Goal: Find specific page/section: Find specific page/section

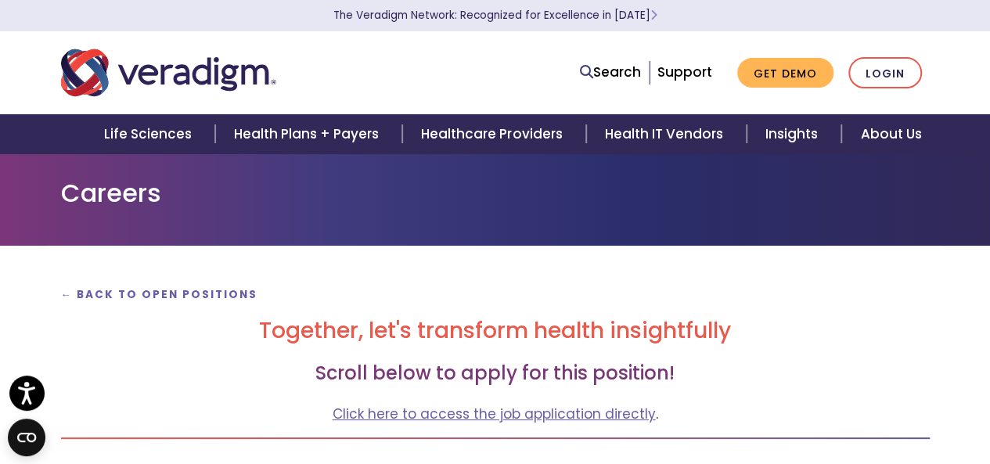
click at [136, 192] on h1 "Careers" at bounding box center [495, 193] width 869 height 30
click at [109, 295] on strong "← Back to Open Positions" at bounding box center [159, 294] width 197 height 15
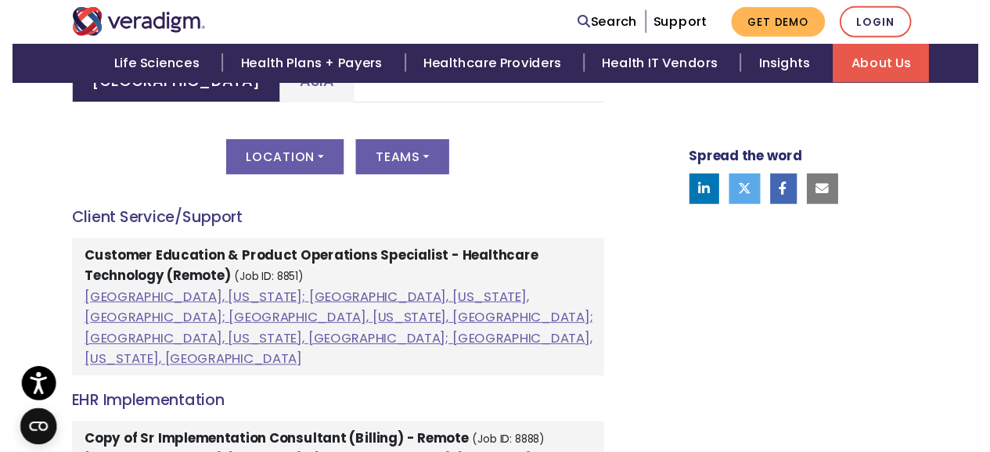
scroll to position [839, 0]
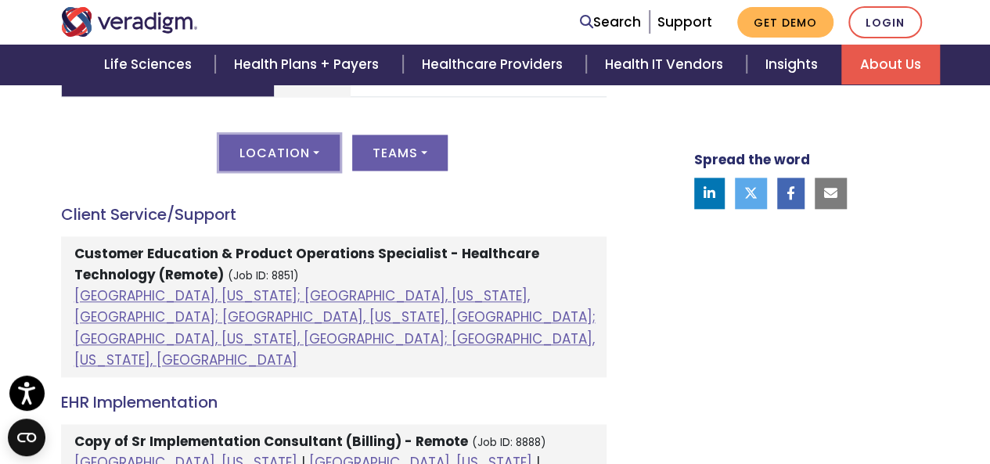
click at [301, 146] on button "Location" at bounding box center [279, 153] width 121 height 36
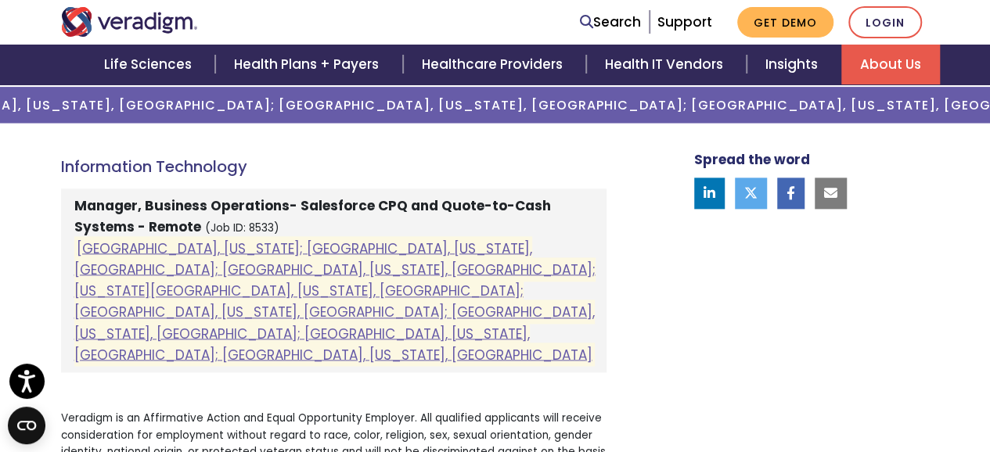
scroll to position [894, 0]
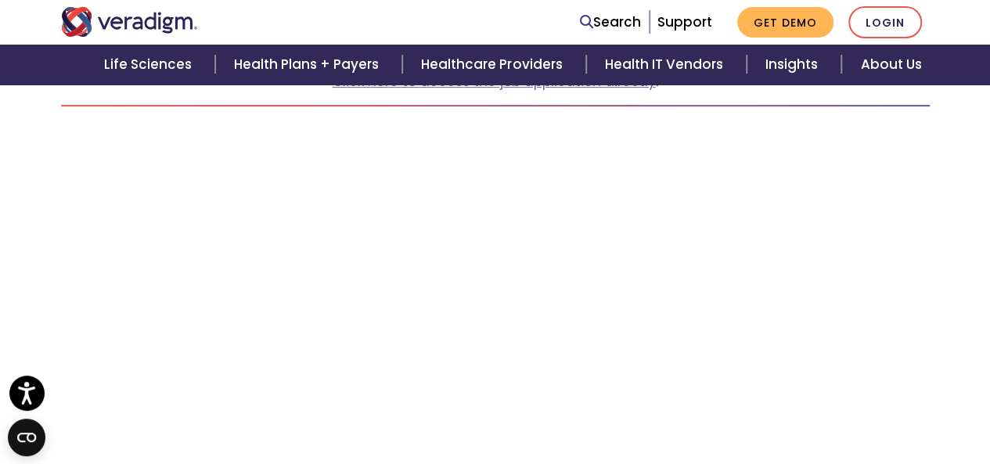
scroll to position [53, 0]
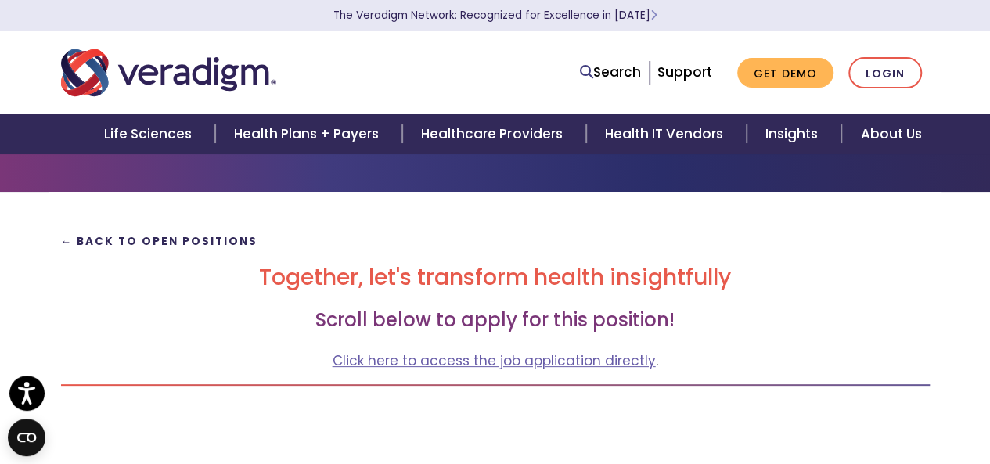
click at [157, 239] on strong "← Back to Open Positions" at bounding box center [159, 241] width 197 height 15
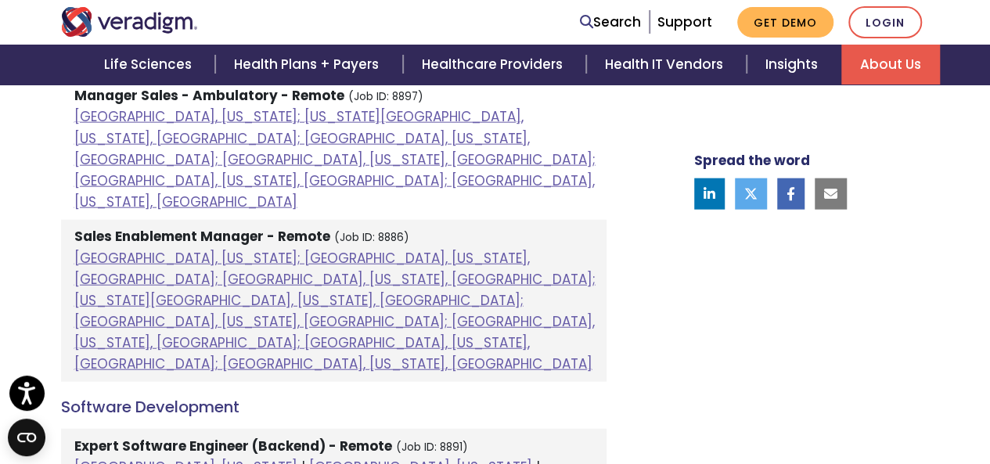
scroll to position [1843, 0]
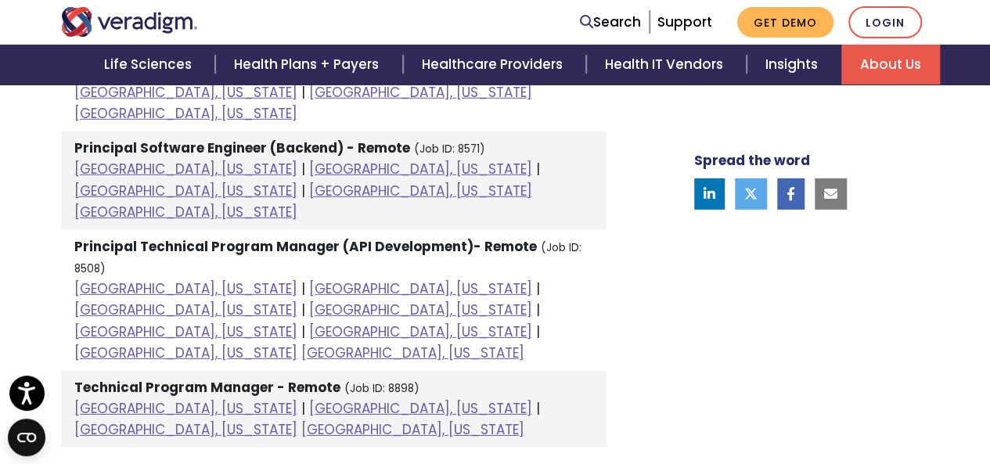
scroll to position [2344, 0]
